Goal: Find specific page/section: Find specific page/section

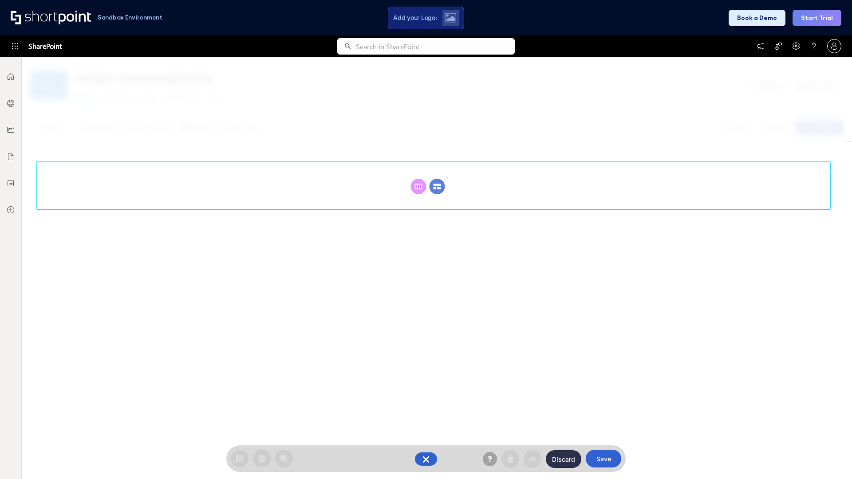
click at [437, 186] on circle at bounding box center [438, 187] width 16 height 16
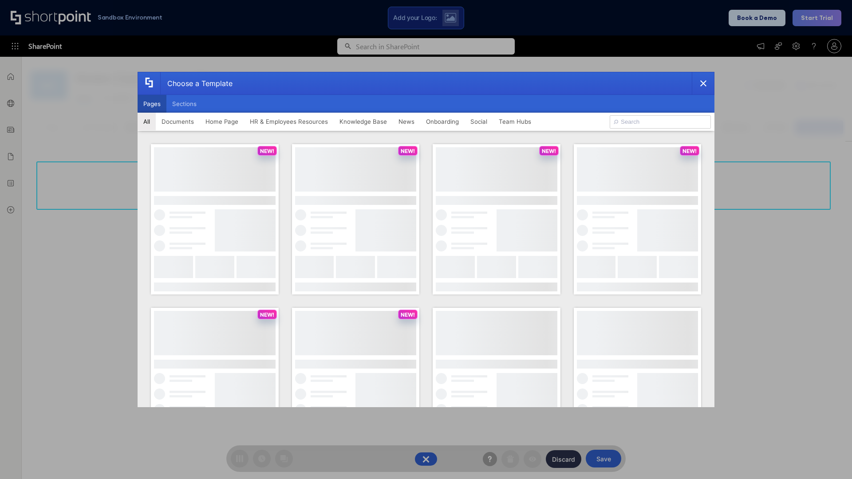
click at [152, 104] on button "Pages" at bounding box center [152, 104] width 29 height 18
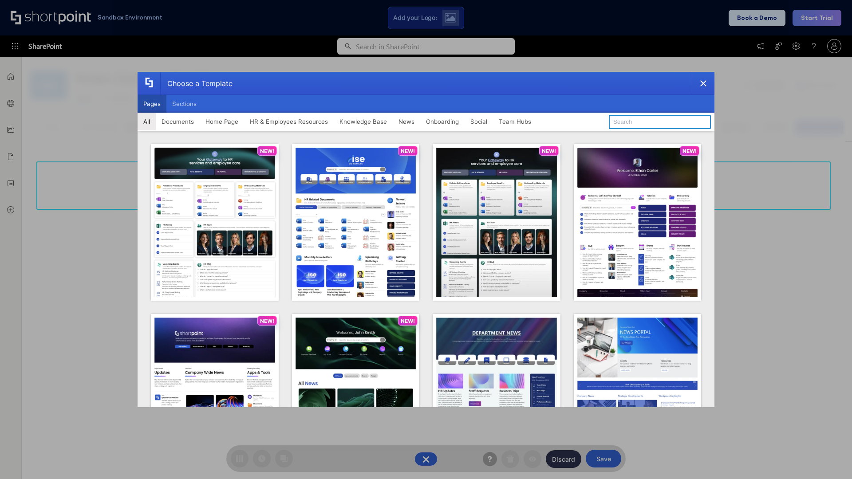
type input "Team Hub 2"
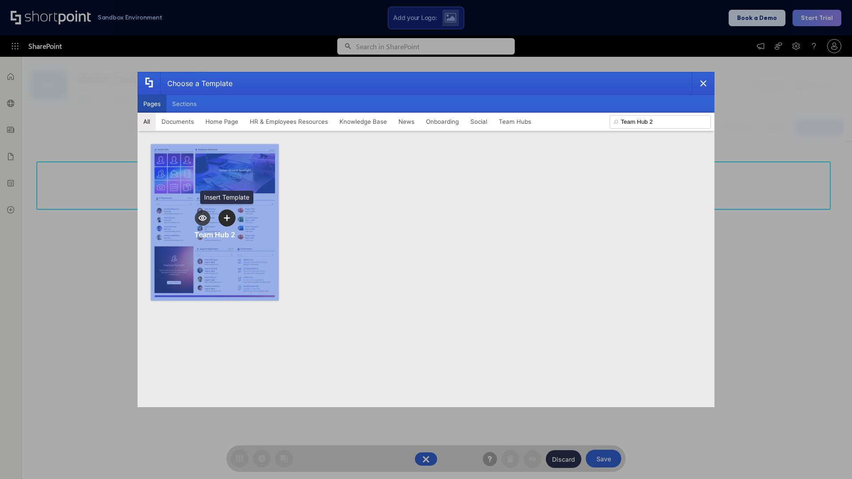
click at [227, 218] on icon "template selector" at bounding box center [227, 218] width 6 height 6
